Goal: Information Seeking & Learning: Learn about a topic

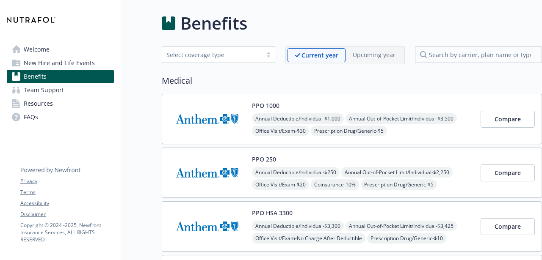
click at [52, 52] on link "Welcome" at bounding box center [60, 50] width 107 height 14
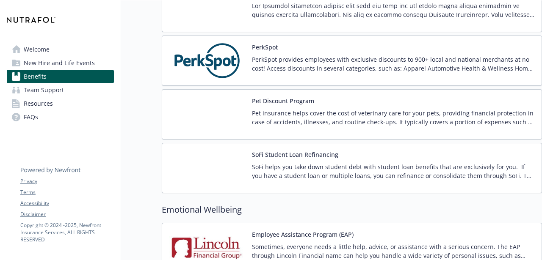
scroll to position [1714, 0]
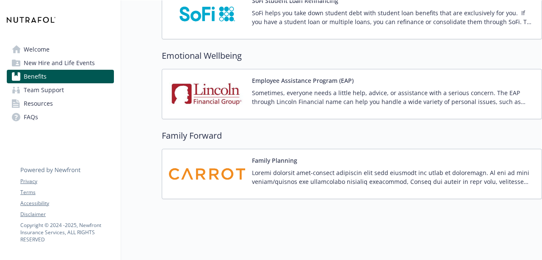
click at [85, 54] on link "Welcome" at bounding box center [60, 50] width 107 height 14
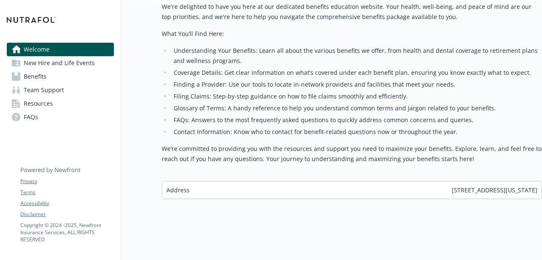
click at [85, 64] on span "New Hire and Life Events" at bounding box center [59, 63] width 71 height 14
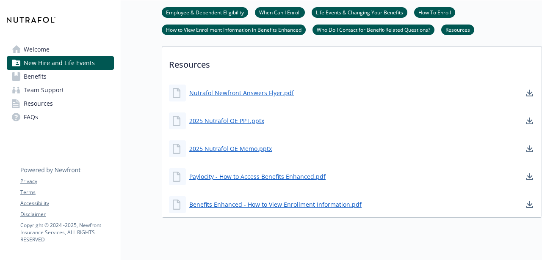
scroll to position [472, 0]
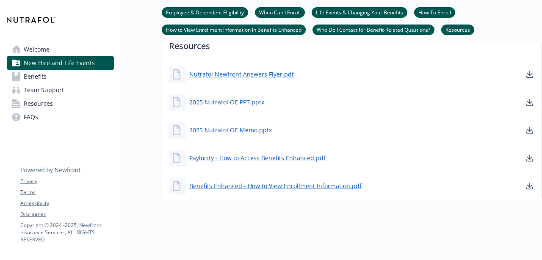
click at [81, 44] on link "Welcome" at bounding box center [60, 50] width 107 height 14
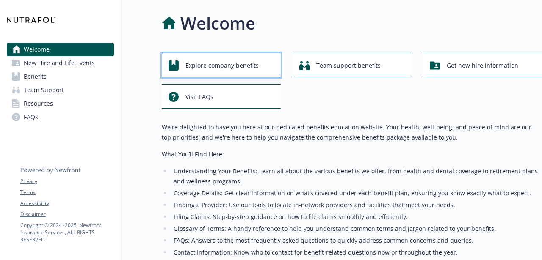
click at [211, 63] on span "Explore company benefits" at bounding box center [221, 66] width 73 height 16
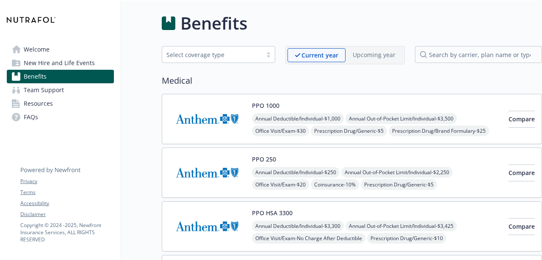
click at [83, 60] on span "New Hire and Life Events" at bounding box center [59, 63] width 71 height 14
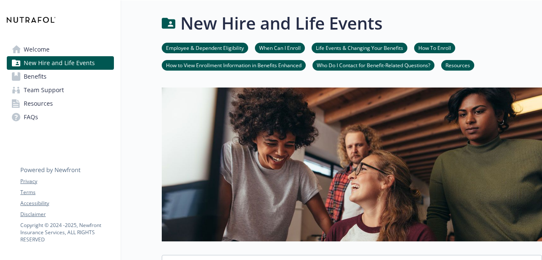
click at [75, 50] on link "Welcome" at bounding box center [60, 50] width 107 height 14
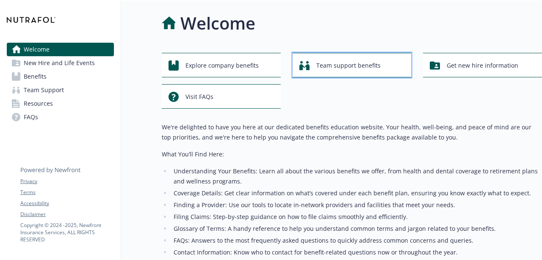
click at [314, 70] on div "Team support benefits" at bounding box center [353, 66] width 108 height 16
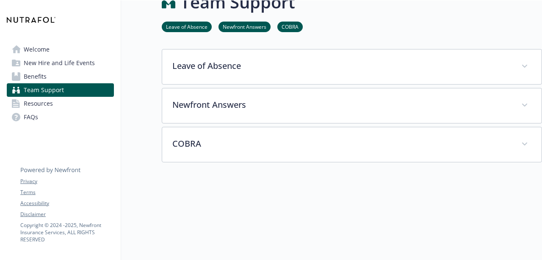
scroll to position [26, 0]
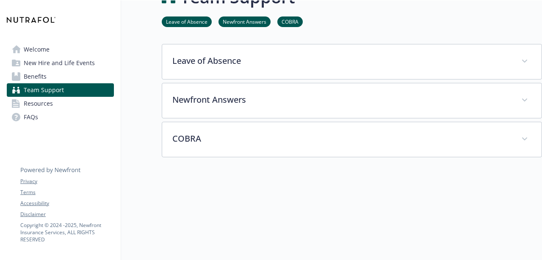
click at [69, 51] on link "Welcome" at bounding box center [60, 50] width 107 height 14
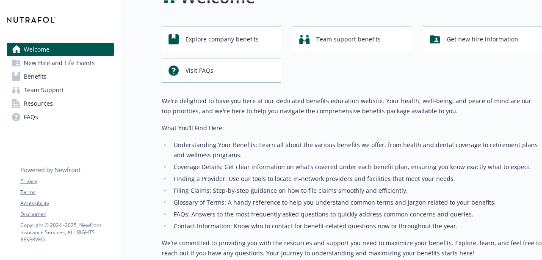
click at [47, 89] on span "Team Support" at bounding box center [44, 90] width 40 height 14
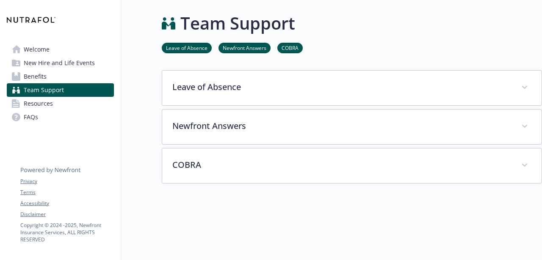
click at [69, 77] on link "Benefits" at bounding box center [60, 77] width 107 height 14
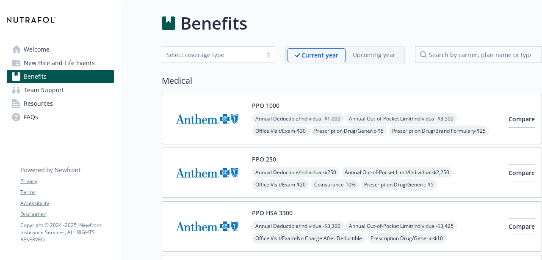
click at [87, 57] on span "New Hire and Life Events" at bounding box center [59, 63] width 71 height 14
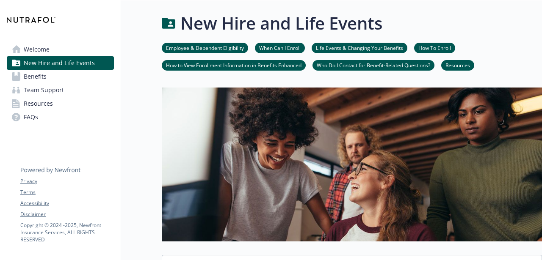
click at [31, 109] on span "Resources" at bounding box center [38, 104] width 29 height 14
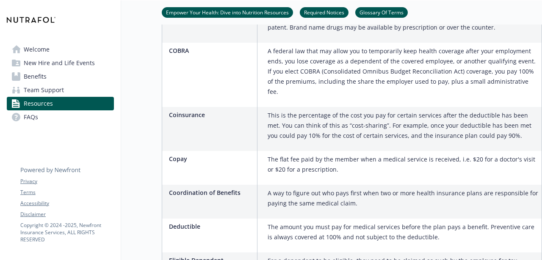
click at [61, 53] on link "Welcome" at bounding box center [60, 50] width 107 height 14
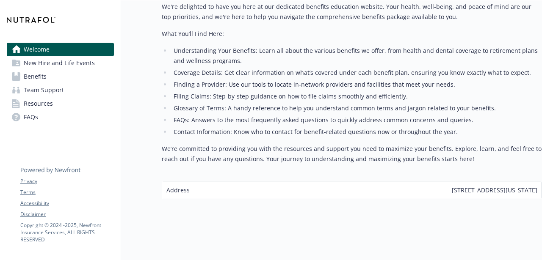
scroll to position [121, 0]
click at [213, 80] on li "Finding a Provider: Use our tools to locate in-network providers and facilities…" at bounding box center [356, 85] width 371 height 10
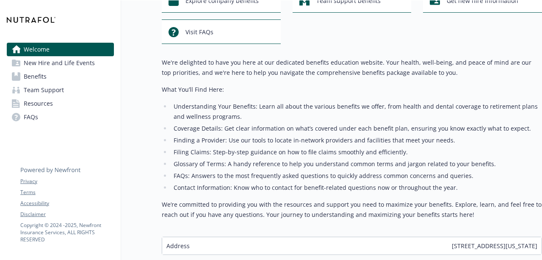
scroll to position [0, 0]
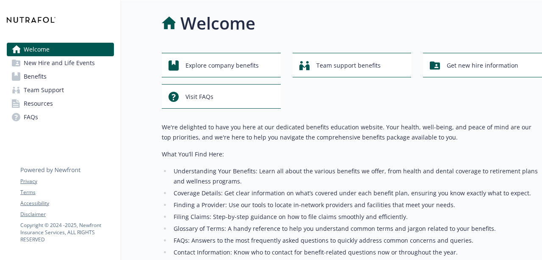
click at [86, 45] on link "Welcome" at bounding box center [60, 50] width 107 height 14
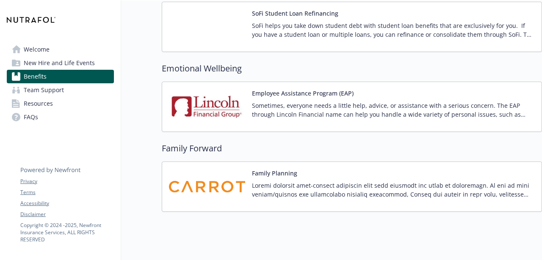
scroll to position [1714, 0]
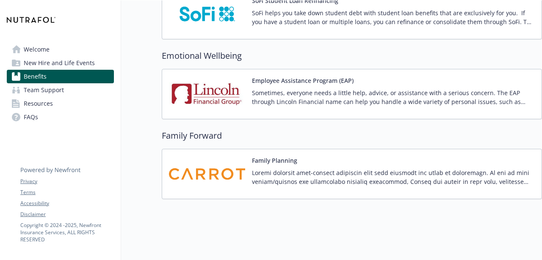
click at [36, 99] on span "Resources" at bounding box center [38, 104] width 29 height 14
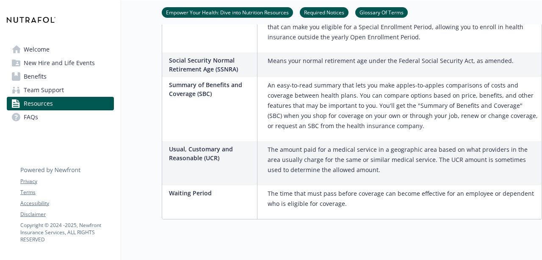
click at [64, 91] on link "Team Support" at bounding box center [60, 90] width 107 height 14
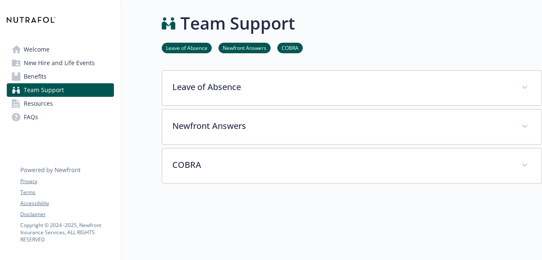
click at [46, 56] on span "New Hire and Life Events" at bounding box center [59, 63] width 71 height 14
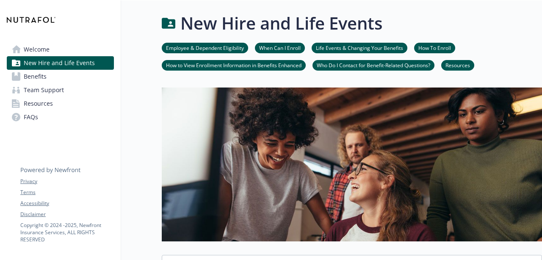
click at [51, 43] on link "Welcome" at bounding box center [60, 50] width 107 height 14
